Goal: Check status

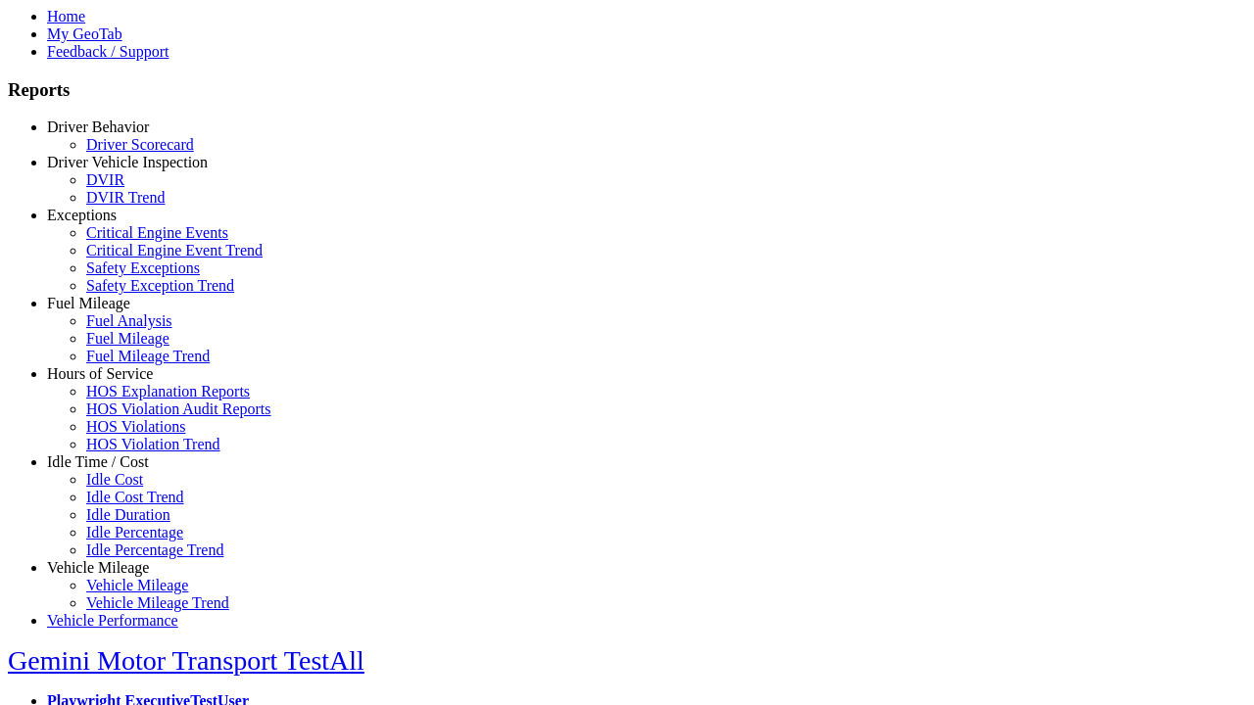
click at [113, 223] on link "Exceptions" at bounding box center [82, 215] width 70 height 17
click at [127, 241] on link "Critical Engine Events" at bounding box center [157, 232] width 142 height 17
select select
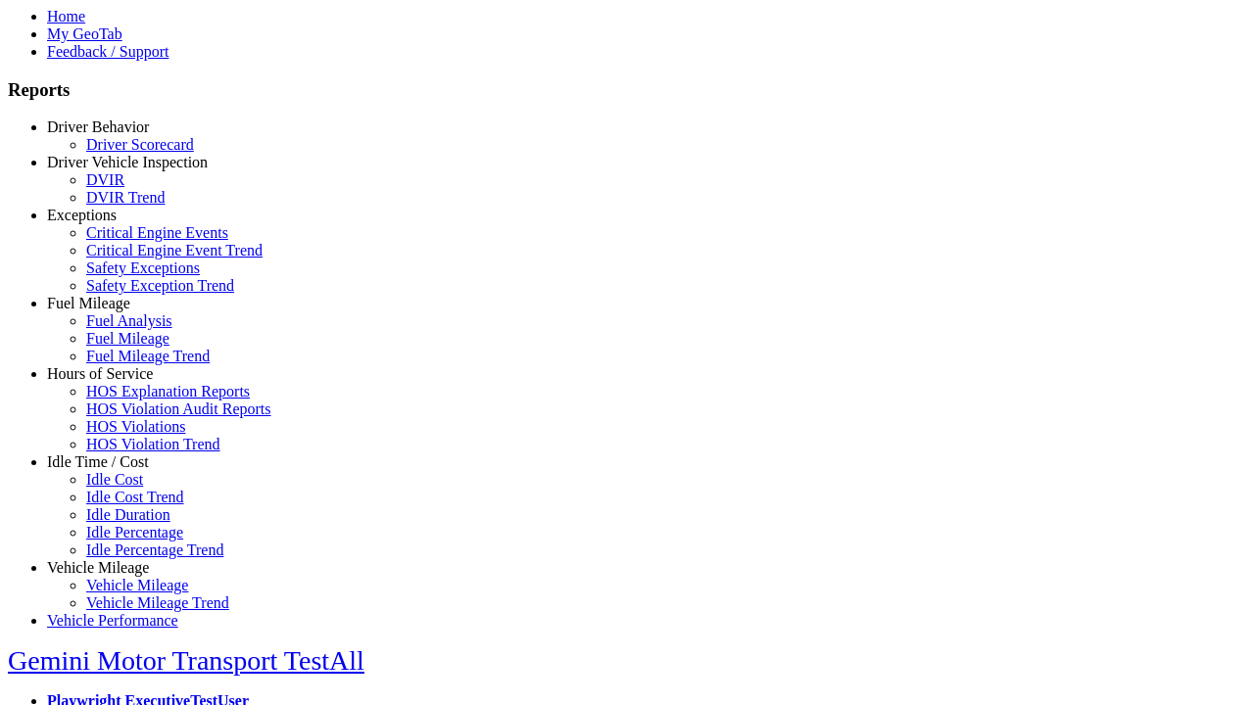
select select
